Goal: Task Accomplishment & Management: Use online tool/utility

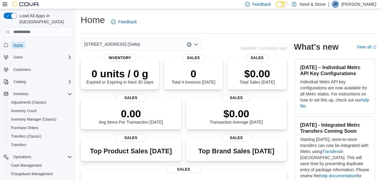
click at [19, 43] on span "Home" at bounding box center [18, 45] width 10 height 5
click at [118, 42] on span "616 Chester Rd. (Delta)" at bounding box center [112, 44] width 56 height 7
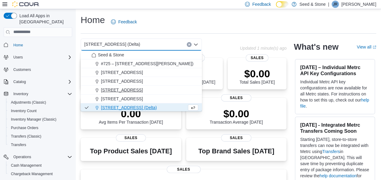
click at [135, 90] on span "512 Young Drive (Coquitlam)" at bounding box center [122, 90] width 42 height 6
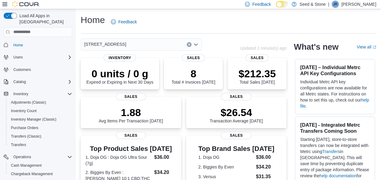
click at [123, 45] on span "512 Young Drive (Coquitlam)" at bounding box center [105, 44] width 42 height 7
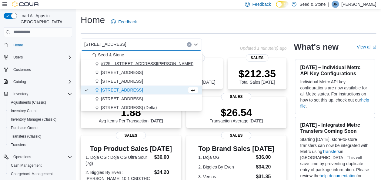
click at [153, 62] on span "#725 – 19800 Lougheed Hwy (Pitt Meadows)" at bounding box center [147, 64] width 92 height 6
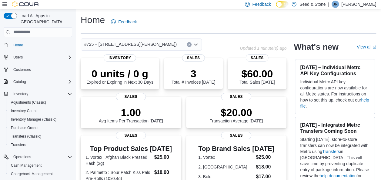
click at [154, 44] on span "#725 – 19800 Lougheed Hwy (Pitt Meadows)" at bounding box center [130, 44] width 92 height 7
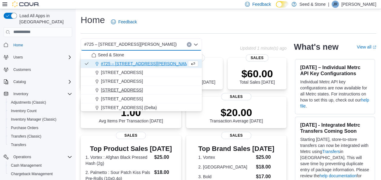
click at [140, 90] on span "512 Young Drive (Coquitlam)" at bounding box center [122, 90] width 42 height 6
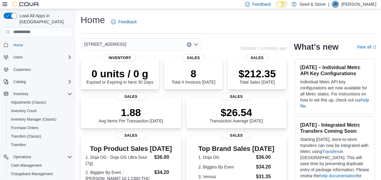
click at [142, 46] on div "512 Young Drive (Coquitlam)" at bounding box center [141, 45] width 121 height 12
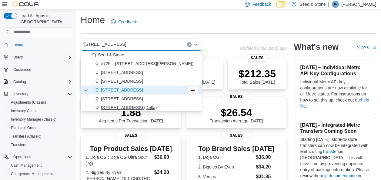
click at [140, 107] on span "[STREET_ADDRESS] (Delta)" at bounding box center [129, 108] width 56 height 6
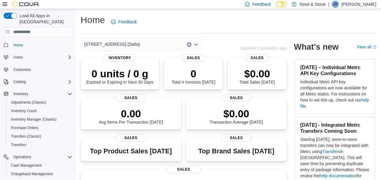
click at [210, 23] on div "Home Feedback" at bounding box center [229, 22] width 296 height 16
click at [204, 22] on div "Home Feedback" at bounding box center [229, 22] width 296 height 16
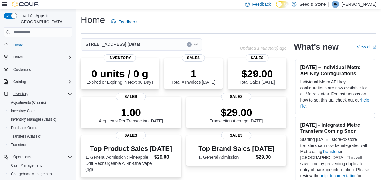
scroll to position [54, 0]
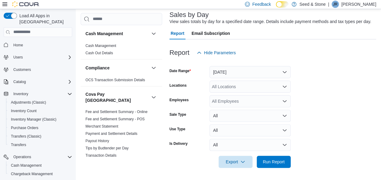
scroll to position [29, 0]
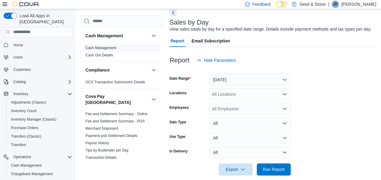
click at [110, 45] on span "Cash Management" at bounding box center [101, 47] width 31 height 5
click at [101, 48] on link "Cash Management" at bounding box center [101, 48] width 31 height 4
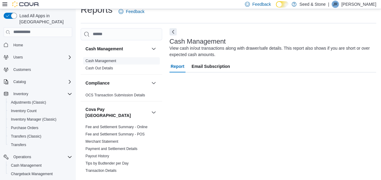
scroll to position [10, 0]
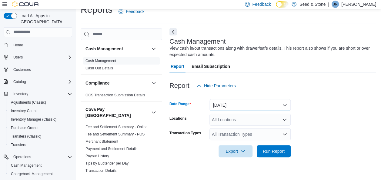
click at [256, 106] on button "Today" at bounding box center [250, 105] width 81 height 12
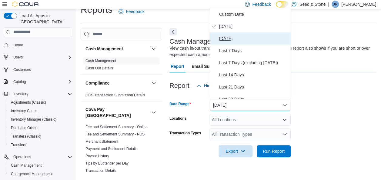
click at [225, 37] on span "Yesterday" at bounding box center [253, 38] width 69 height 7
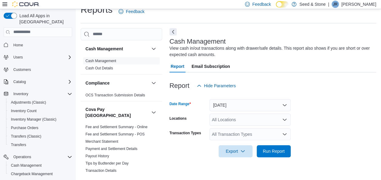
click at [232, 121] on div "All Locations" at bounding box center [250, 120] width 81 height 12
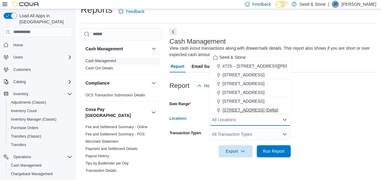
click at [241, 109] on span "[STREET_ADDRESS] (Delta)" at bounding box center [251, 110] width 56 height 6
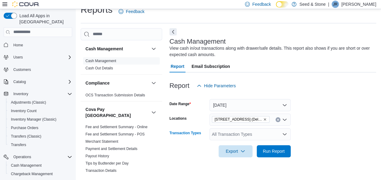
click at [235, 131] on div "All Transaction Types" at bounding box center [250, 134] width 81 height 12
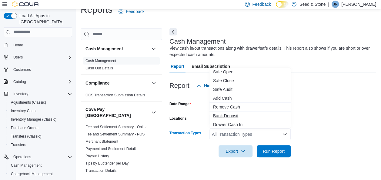
scroll to position [11, 0]
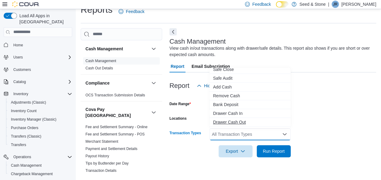
click at [238, 120] on span "Drawer Cash Out" at bounding box center [250, 122] width 74 height 6
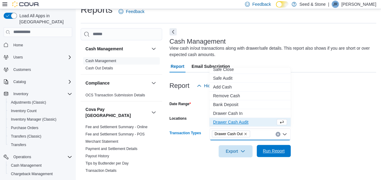
click at [280, 152] on span "Run Report" at bounding box center [274, 151] width 22 height 6
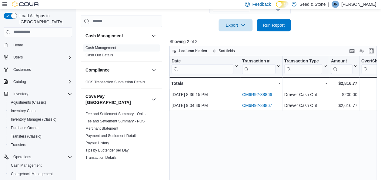
scroll to position [137, 0]
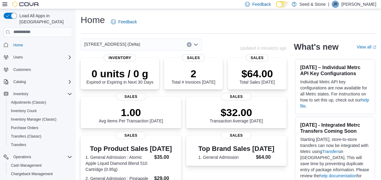
click at [351, 26] on div "Home Feedback" at bounding box center [229, 22] width 296 height 16
